Goal: Transaction & Acquisition: Purchase product/service

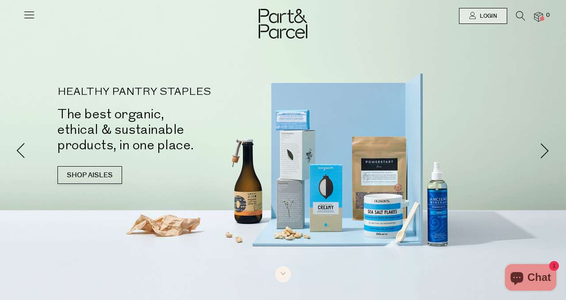
click at [34, 18] on icon at bounding box center [29, 14] width 12 height 12
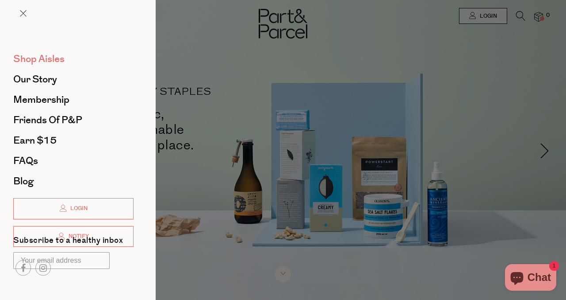
click at [42, 59] on span "Shop Aisles" at bounding box center [38, 59] width 51 height 14
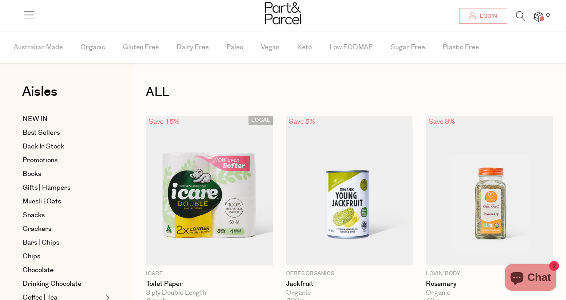
click at [489, 15] on span "Login" at bounding box center [487, 16] width 19 height 8
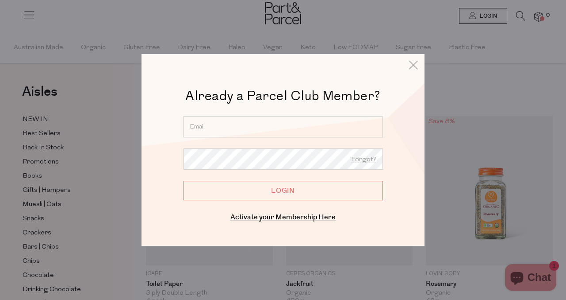
click at [291, 124] on input "email" at bounding box center [284, 126] width 200 height 21
type input "ejknock@gmail.com"
click at [285, 188] on input "Login" at bounding box center [284, 190] width 200 height 19
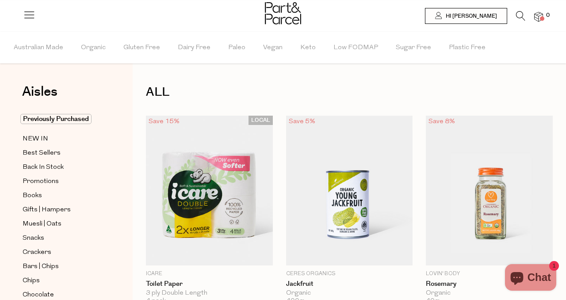
click at [540, 17] on img at bounding box center [538, 17] width 9 height 10
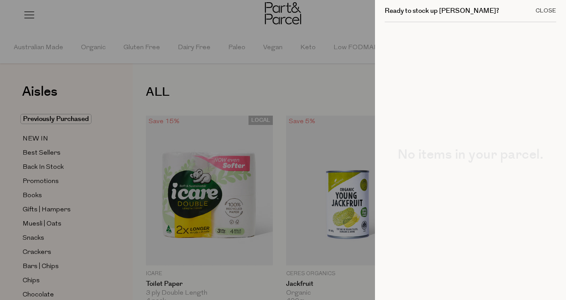
click at [545, 12] on div "Close" at bounding box center [546, 11] width 21 height 6
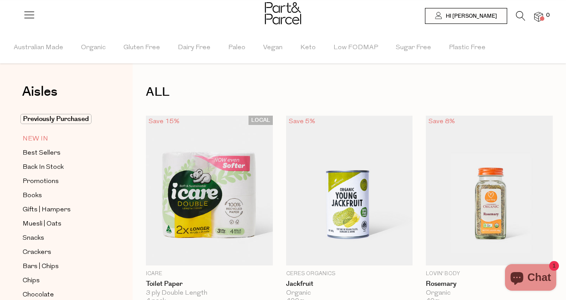
click at [42, 140] on span "NEW IN" at bounding box center [36, 139] width 26 height 11
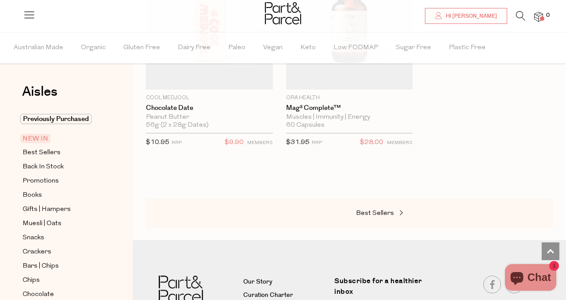
scroll to position [1097, 0]
click at [41, 151] on span "Best Sellers" at bounding box center [42, 152] width 38 height 11
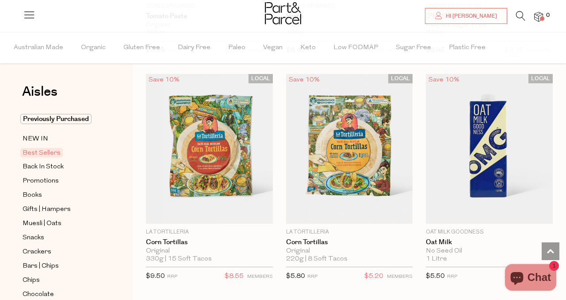
scroll to position [2095, 0]
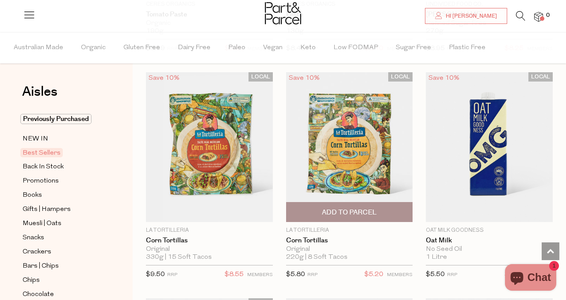
click at [337, 211] on span "Add To Parcel" at bounding box center [349, 212] width 55 height 9
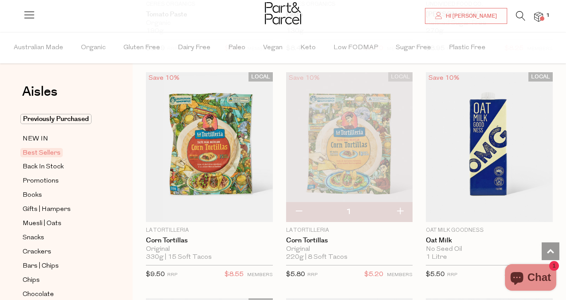
click at [400, 211] on button "button" at bounding box center [400, 211] width 25 height 19
type input "2"
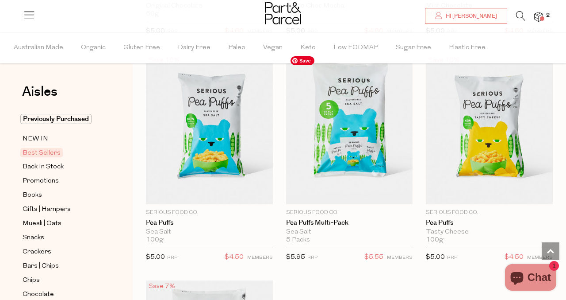
scroll to position [2791, 0]
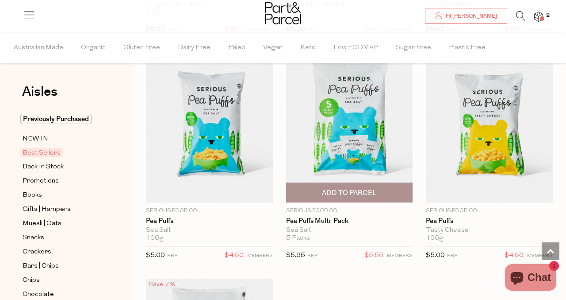
click at [355, 192] on span "Add To Parcel" at bounding box center [349, 192] width 55 height 9
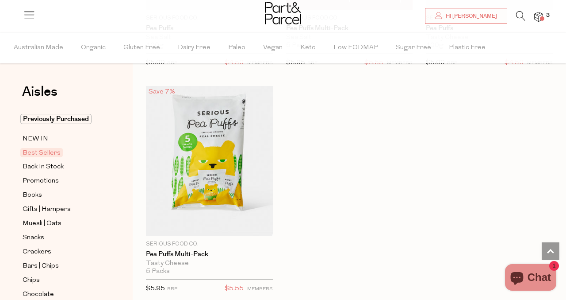
scroll to position [2992, 0]
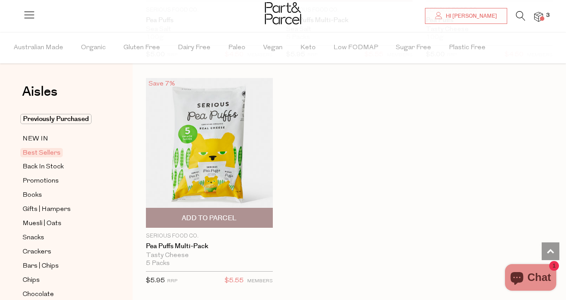
click at [207, 213] on span "Add To Parcel" at bounding box center [209, 217] width 55 height 9
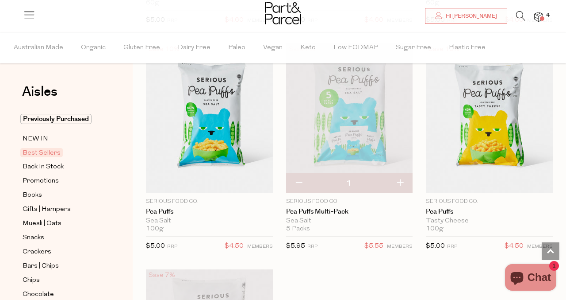
scroll to position [2799, 0]
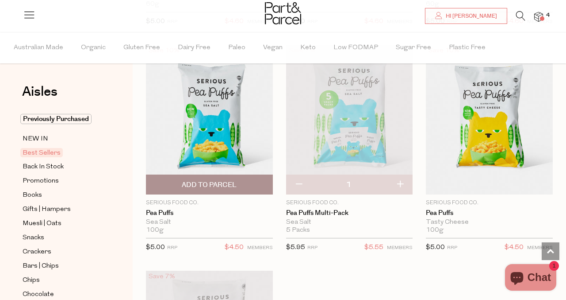
click at [204, 181] on span "Add To Parcel" at bounding box center [209, 184] width 55 height 9
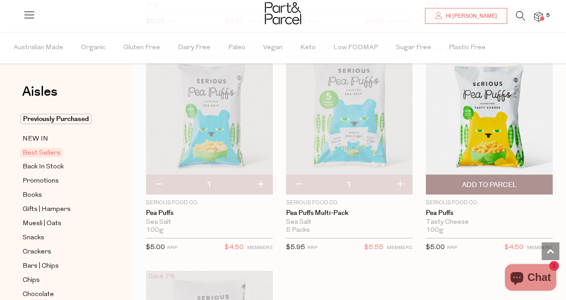
click at [492, 184] on span "Add To Parcel" at bounding box center [489, 184] width 55 height 9
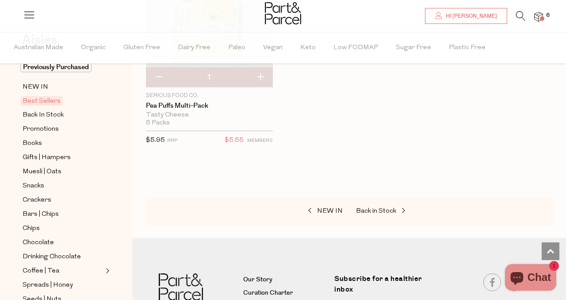
scroll to position [55, 0]
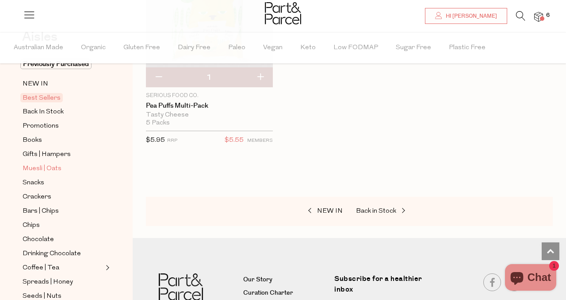
click at [50, 171] on span "Muesli | Oats" at bounding box center [42, 168] width 39 height 11
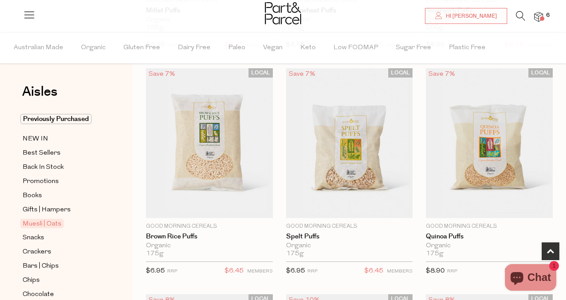
scroll to position [274, 0]
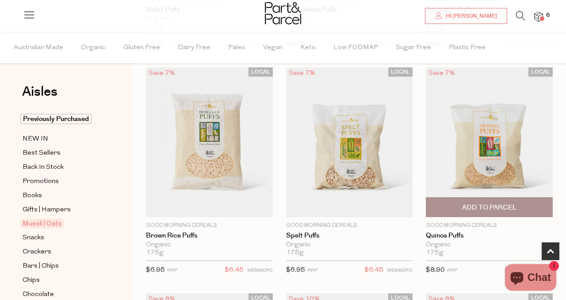
click at [480, 208] on span "Add To Parcel" at bounding box center [489, 207] width 55 height 9
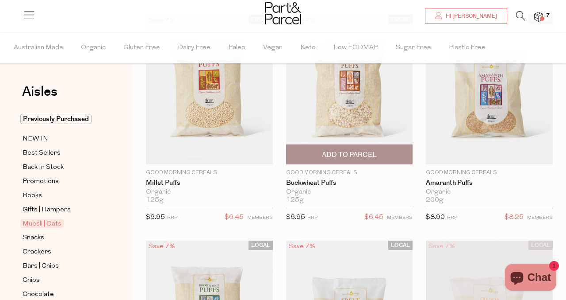
scroll to position [91, 0]
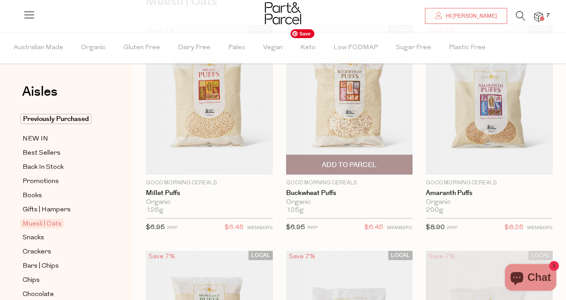
click at [343, 127] on img at bounding box center [349, 100] width 127 height 150
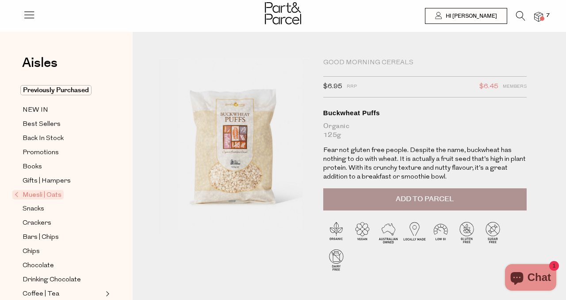
click at [411, 196] on span "Add to Parcel" at bounding box center [425, 199] width 58 height 10
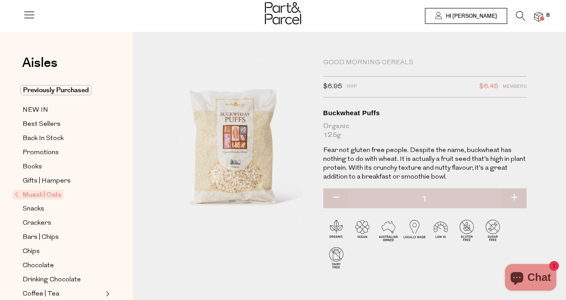
click at [50, 196] on span "Muesli | Oats" at bounding box center [37, 194] width 51 height 9
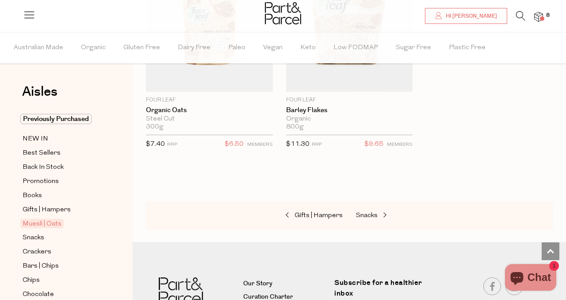
scroll to position [3756, 0]
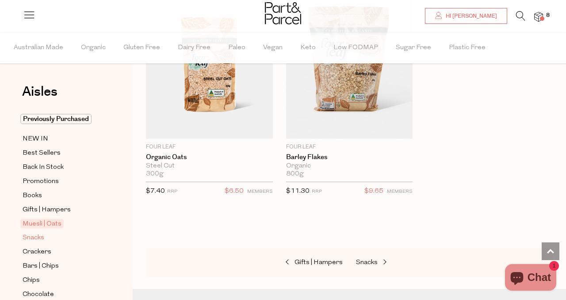
click at [38, 237] on span "Snacks" at bounding box center [34, 237] width 22 height 11
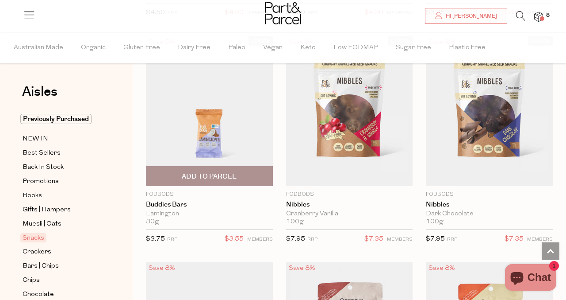
scroll to position [1907, 0]
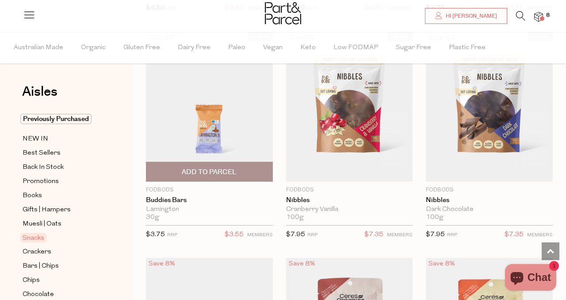
click at [213, 167] on span "Add To Parcel" at bounding box center [209, 171] width 55 height 9
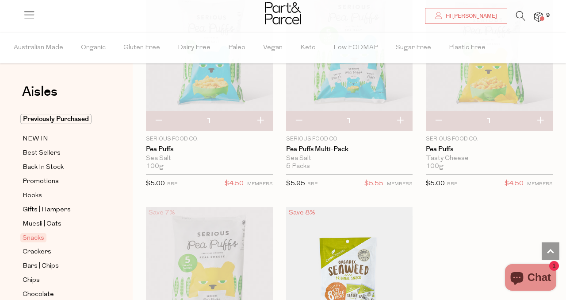
scroll to position [3548, 0]
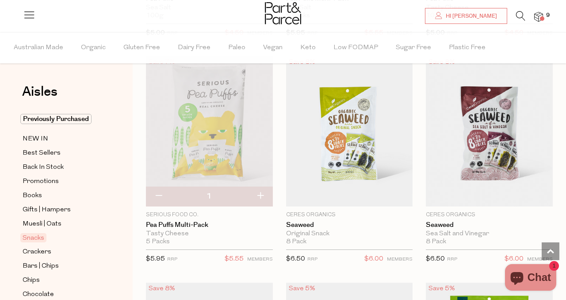
type input "2"
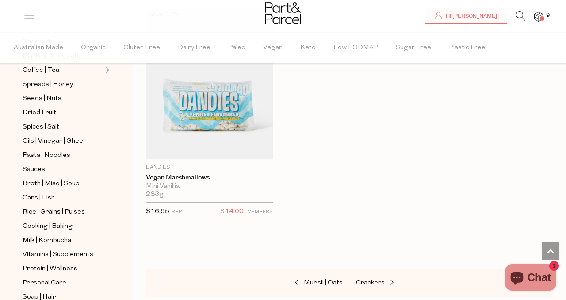
scroll to position [254, 0]
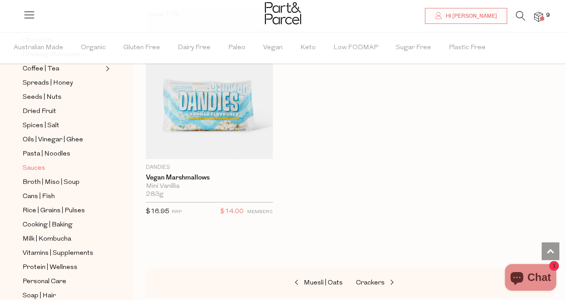
click at [34, 170] on span "Sauces" at bounding box center [34, 168] width 23 height 11
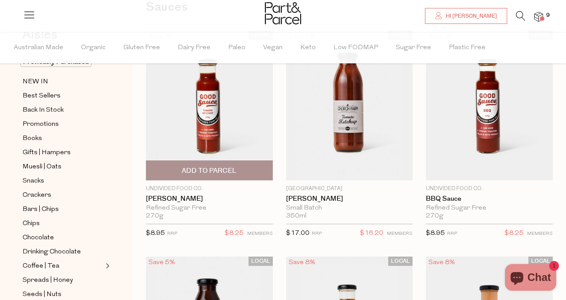
scroll to position [86, 0]
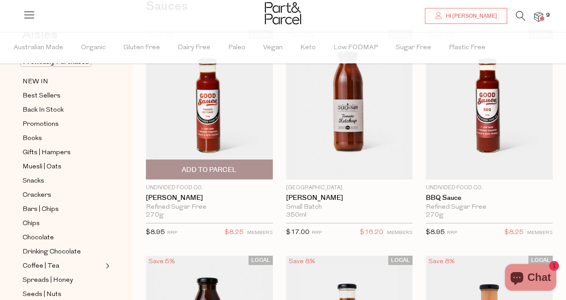
click at [206, 167] on span "Add To Parcel" at bounding box center [209, 169] width 55 height 9
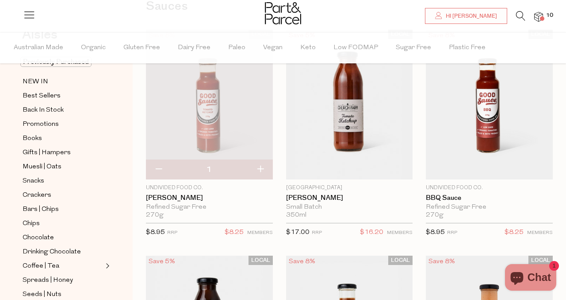
click at [160, 169] on button "button" at bounding box center [158, 169] width 25 height 19
type input "0"
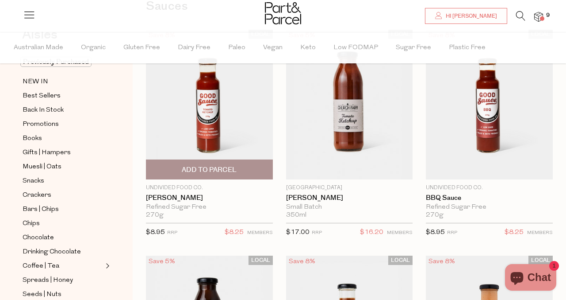
click at [217, 167] on span "Add to Parcel" at bounding box center [209, 169] width 55 height 9
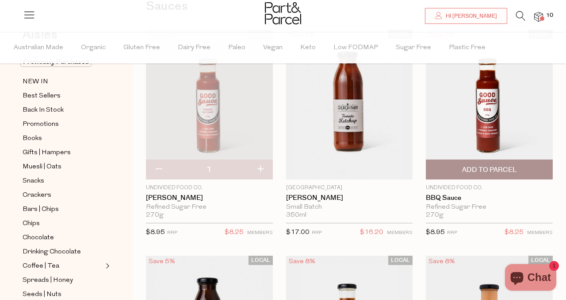
click at [493, 170] on span "Add To Parcel" at bounding box center [489, 169] width 55 height 9
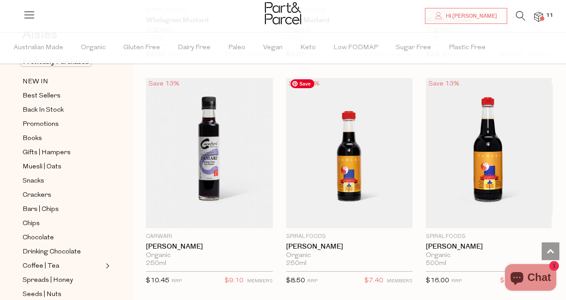
scroll to position [3451, 0]
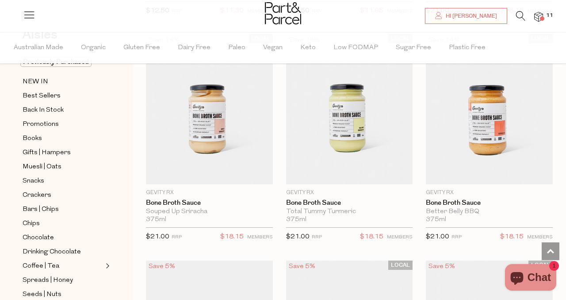
scroll to position [765, 0]
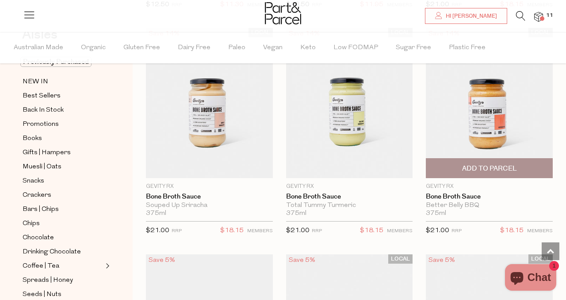
click at [496, 168] on span "Add To Parcel" at bounding box center [489, 168] width 55 height 9
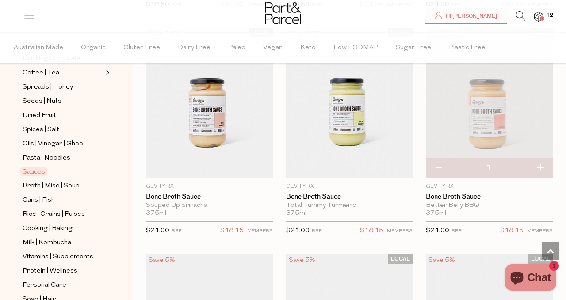
scroll to position [254, 0]
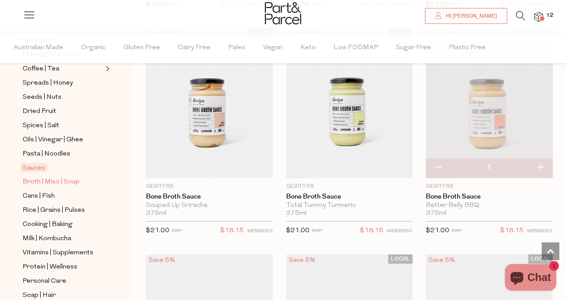
click at [50, 183] on span "Broth | Miso | Soup" at bounding box center [51, 182] width 57 height 11
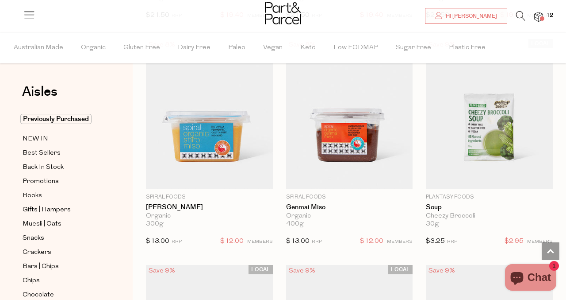
scroll to position [2109, 0]
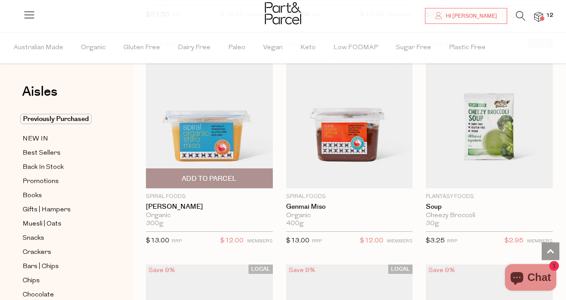
click at [219, 179] on span "Add To Parcel" at bounding box center [209, 178] width 55 height 9
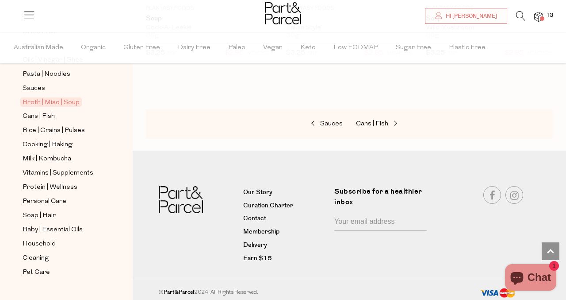
scroll to position [350, 0]
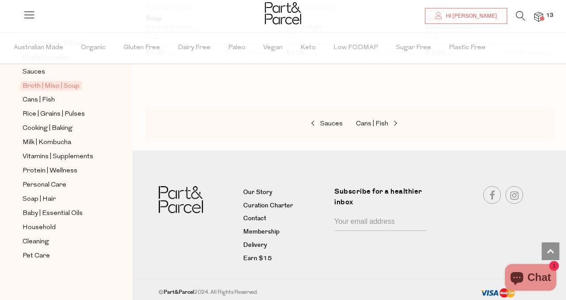
click at [536, 21] on img at bounding box center [538, 17] width 9 height 10
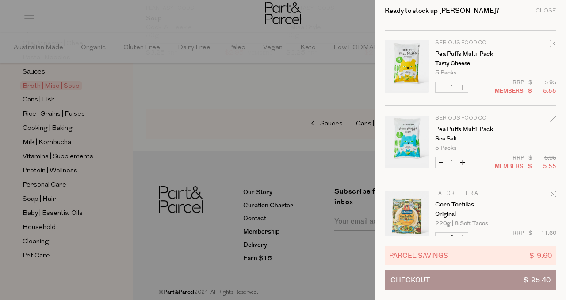
scroll to position [689, 0]
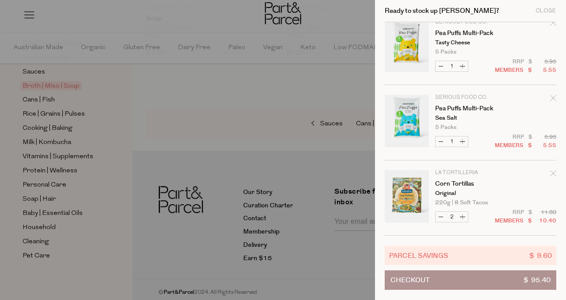
click at [440, 279] on button "Checkout $ 95.40" at bounding box center [471, 279] width 172 height 19
